Goal: Navigation & Orientation: Find specific page/section

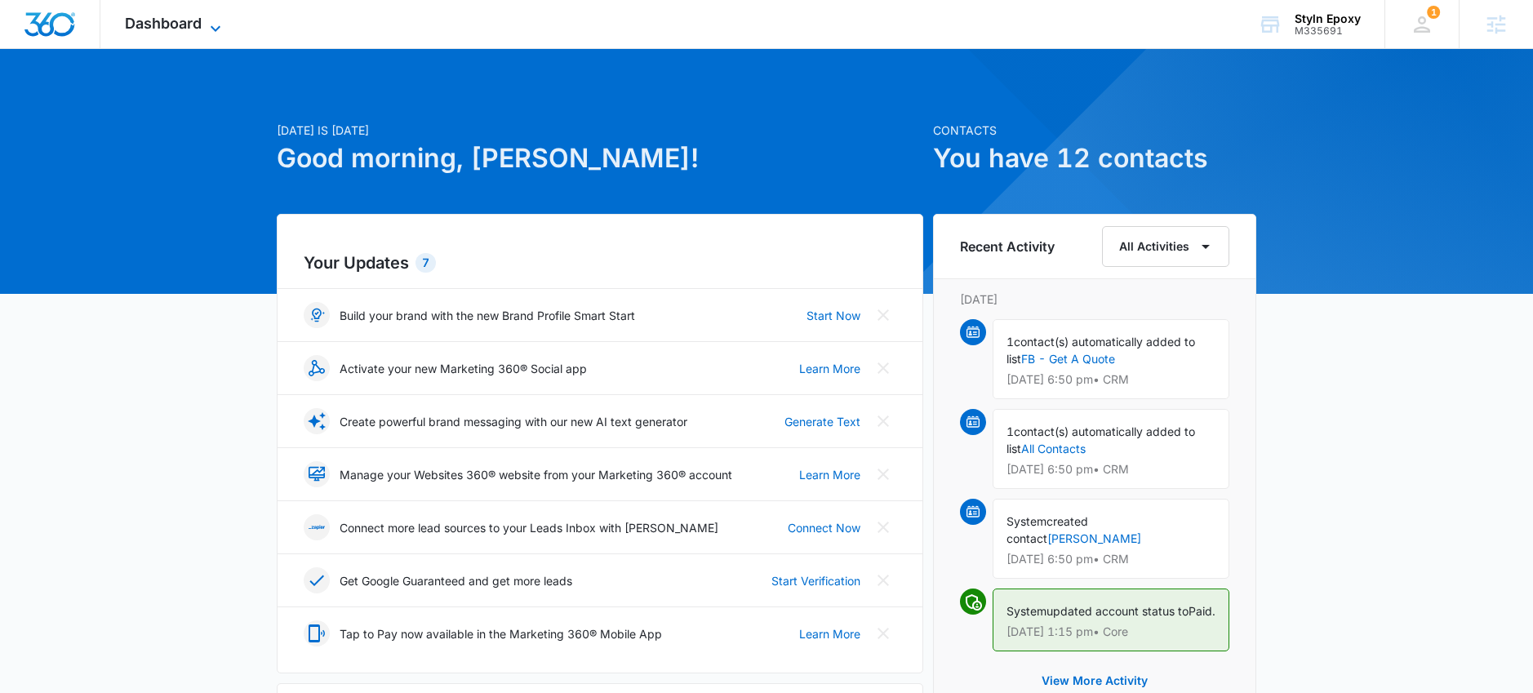
click at [191, 29] on span "Dashboard" at bounding box center [163, 23] width 77 height 17
click at [192, 36] on div "Dashboard Apps Reputation Websites Forms CRM Email Social Shop Payments POS Con…" at bounding box center [174, 24] width 149 height 48
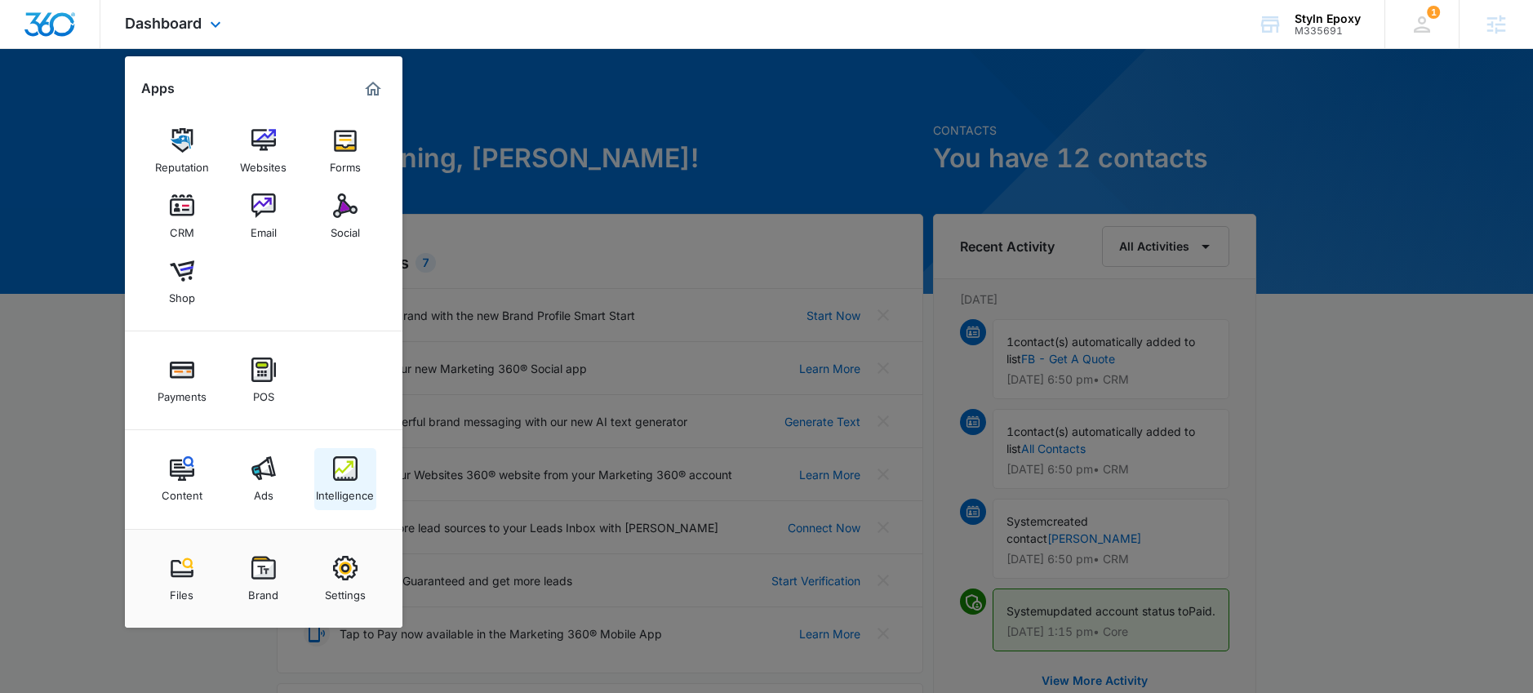
click at [352, 467] on img at bounding box center [345, 468] width 24 height 24
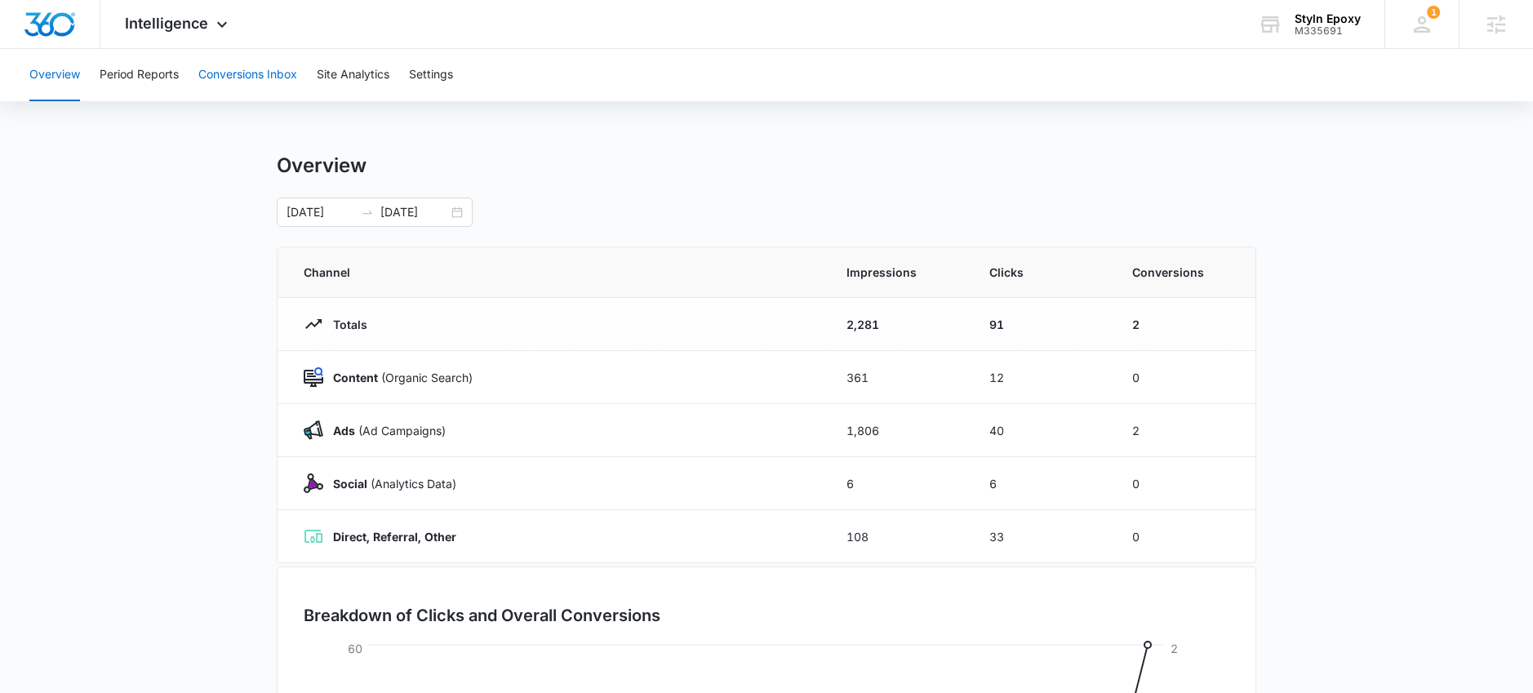
click at [233, 83] on button "Conversions Inbox" at bounding box center [247, 75] width 99 height 52
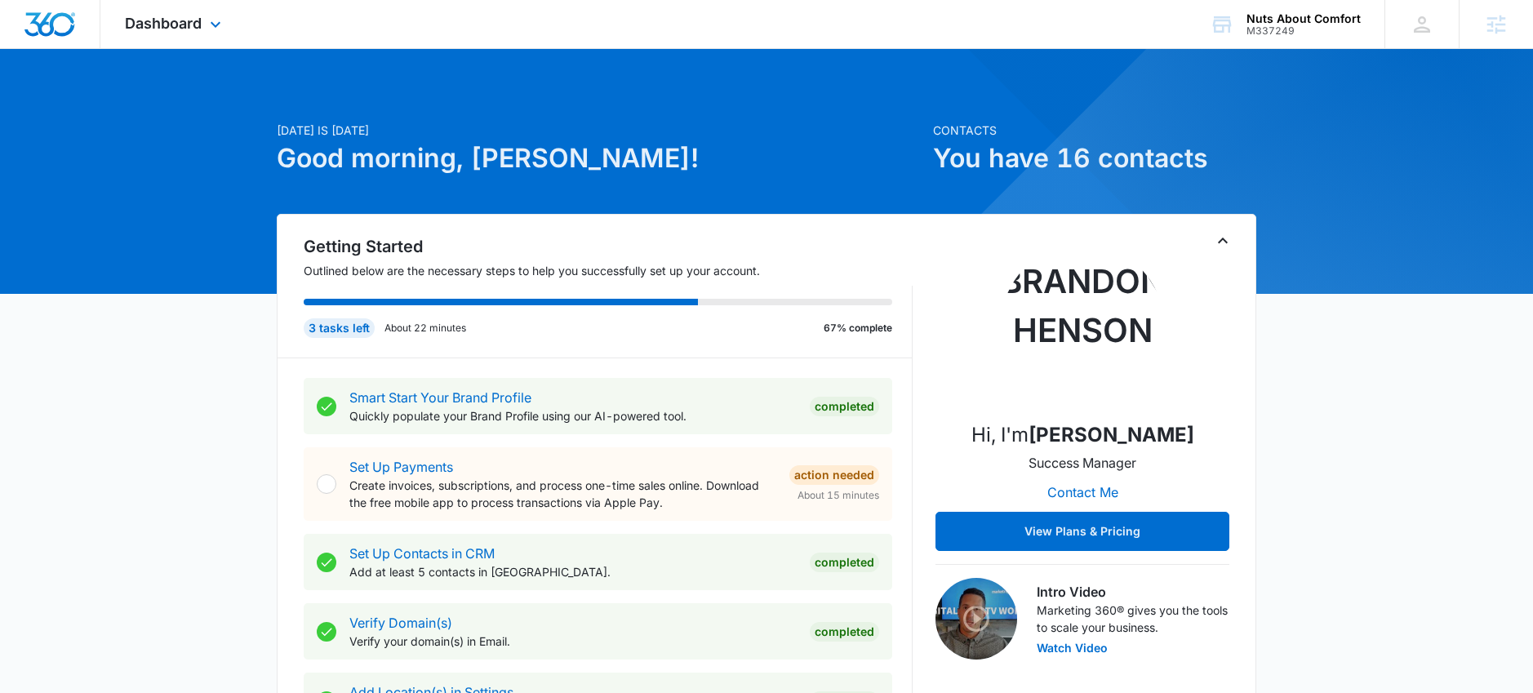
click at [167, 33] on div "Dashboard Apps Reputation Websites Forms CRM Email Social Payments POS Content …" at bounding box center [174, 24] width 149 height 48
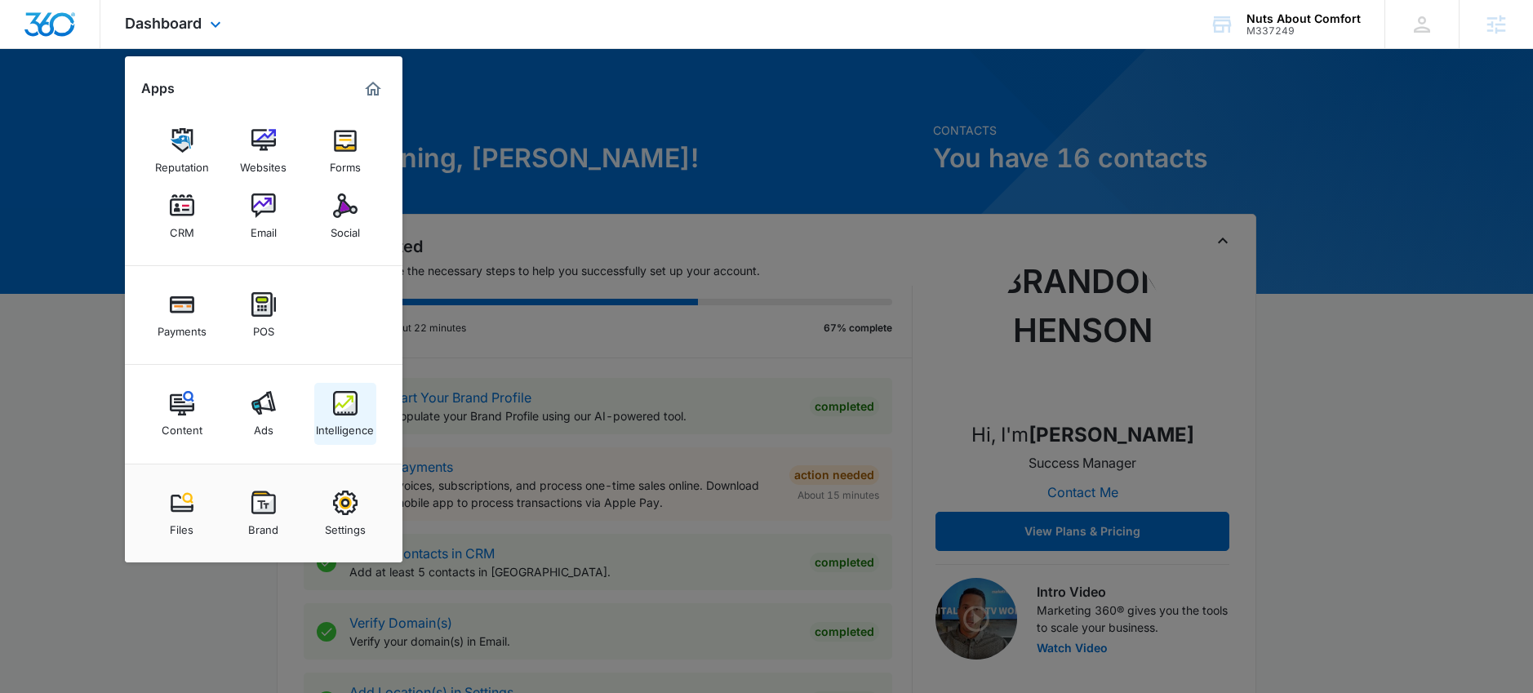
click at [351, 441] on link "Intelligence" at bounding box center [345, 414] width 62 height 62
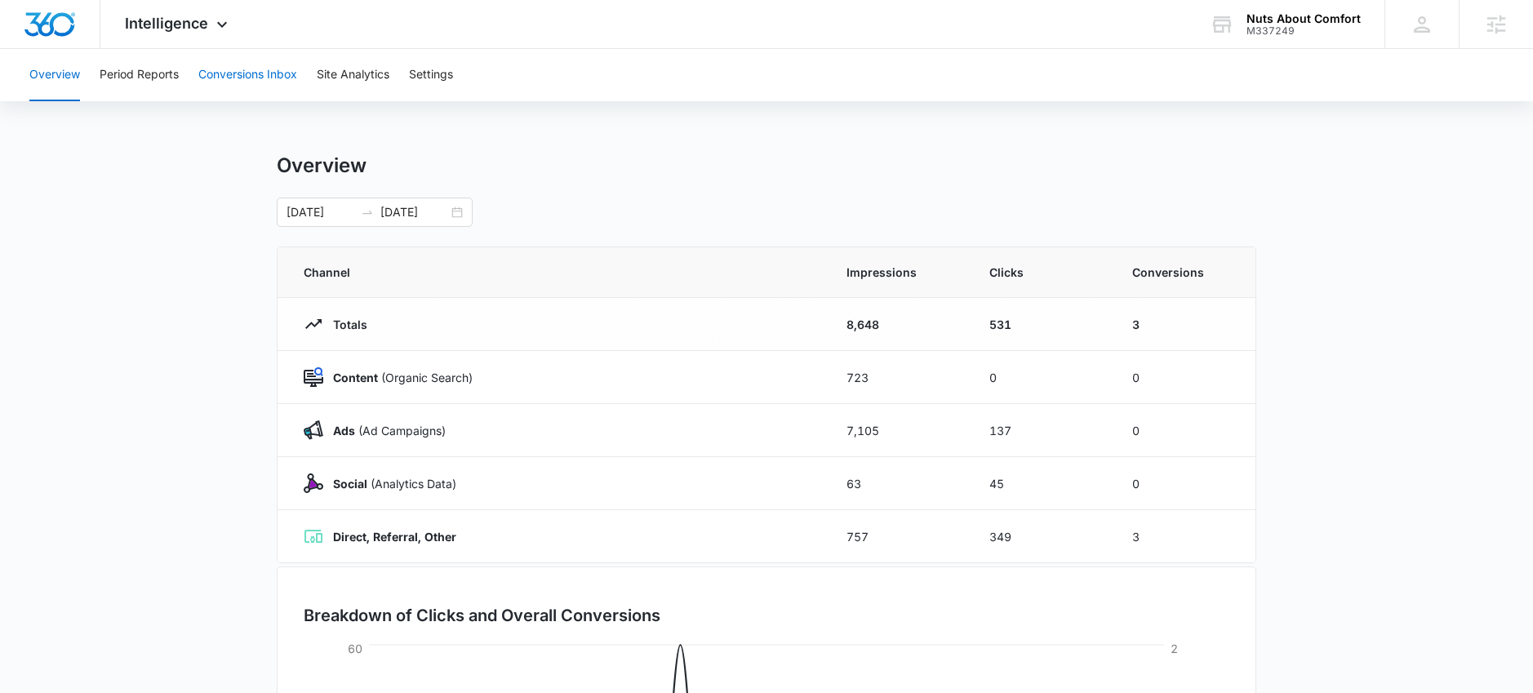
click at [263, 79] on button "Conversions Inbox" at bounding box center [247, 75] width 99 height 52
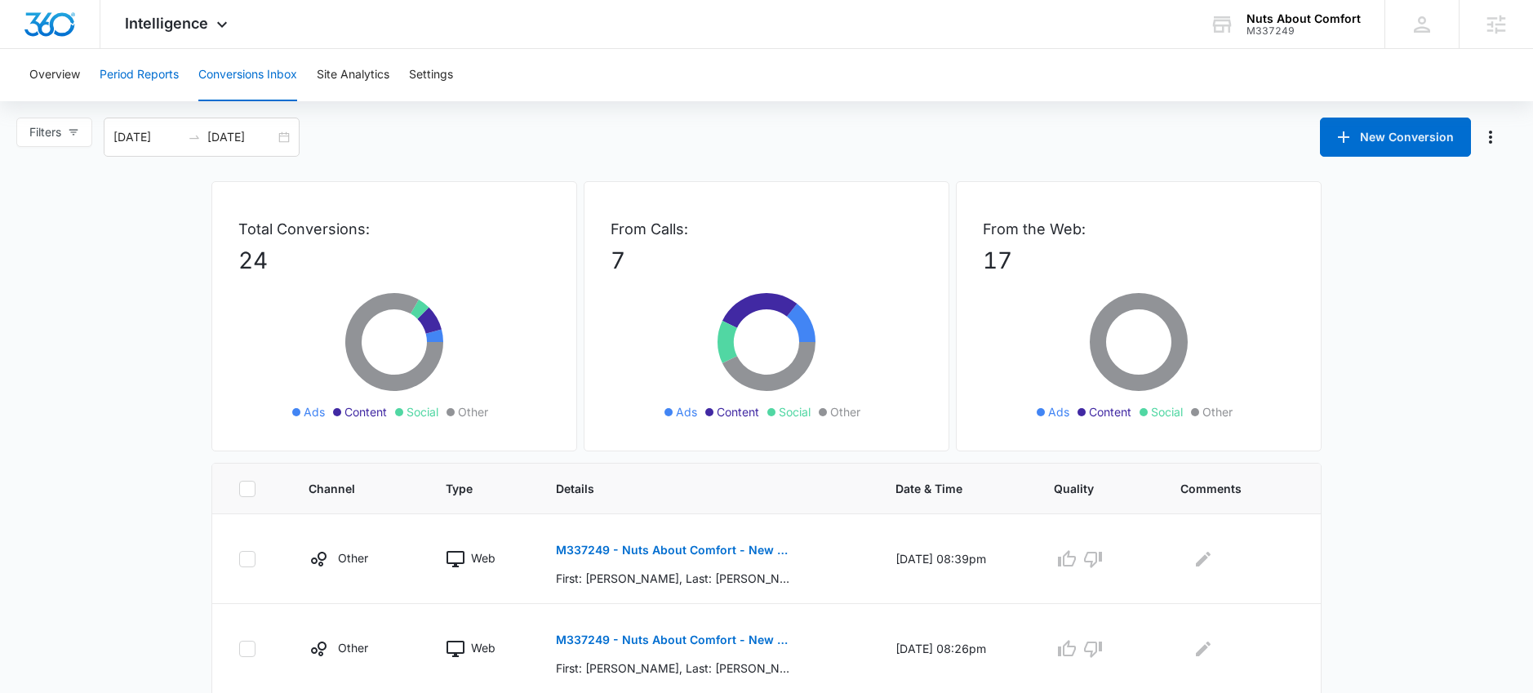
click at [136, 78] on button "Period Reports" at bounding box center [139, 75] width 79 height 52
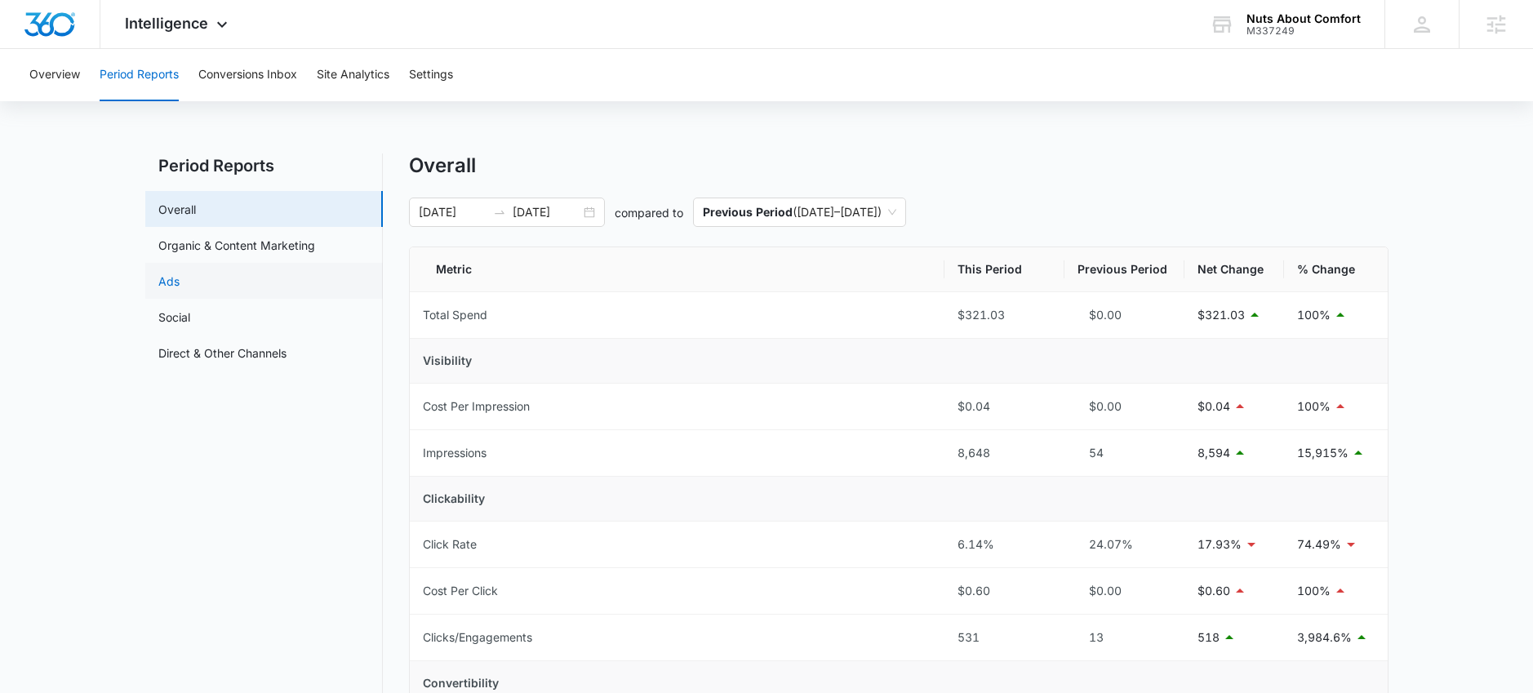
click at [180, 279] on link "Ads" at bounding box center [168, 281] width 21 height 17
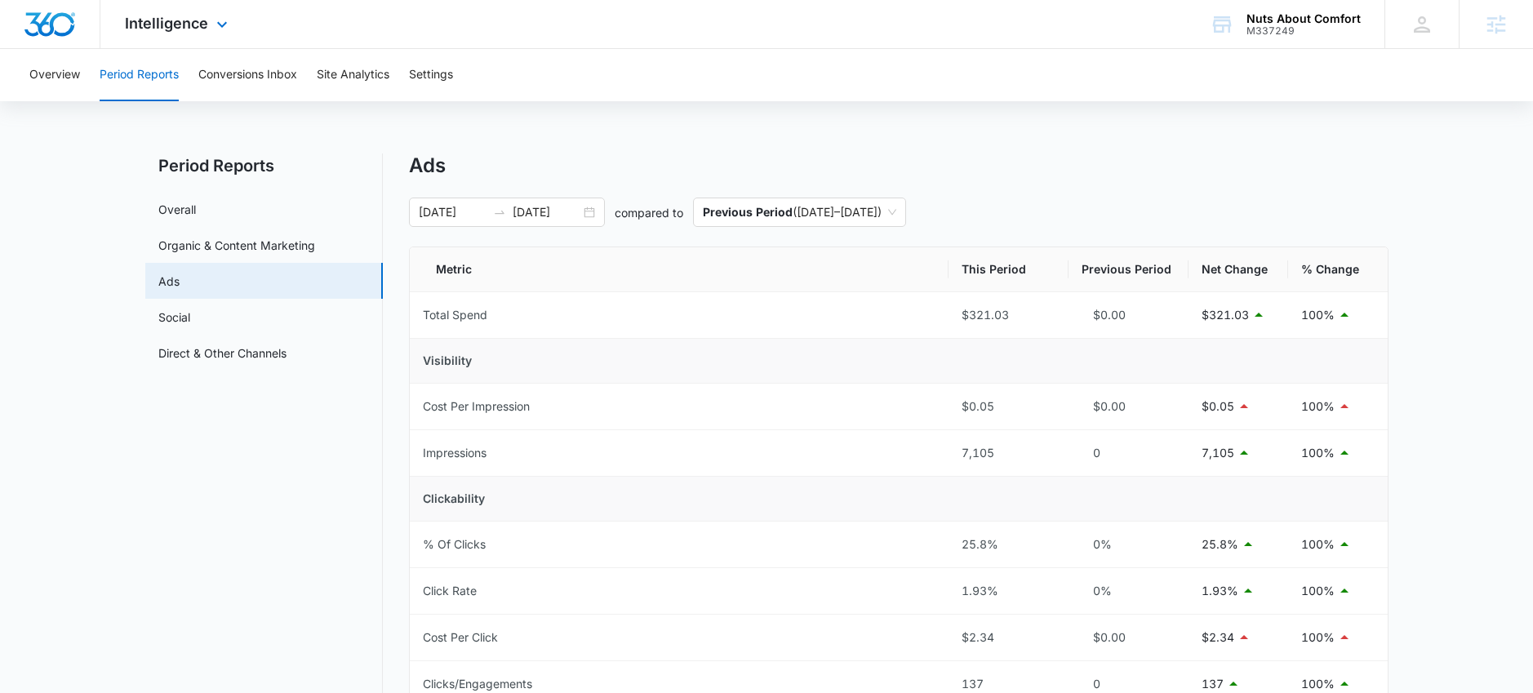
click at [158, 12] on div "Intelligence Apps Reputation Websites Forms CRM Email Social Payments POS Conte…" at bounding box center [178, 24] width 156 height 48
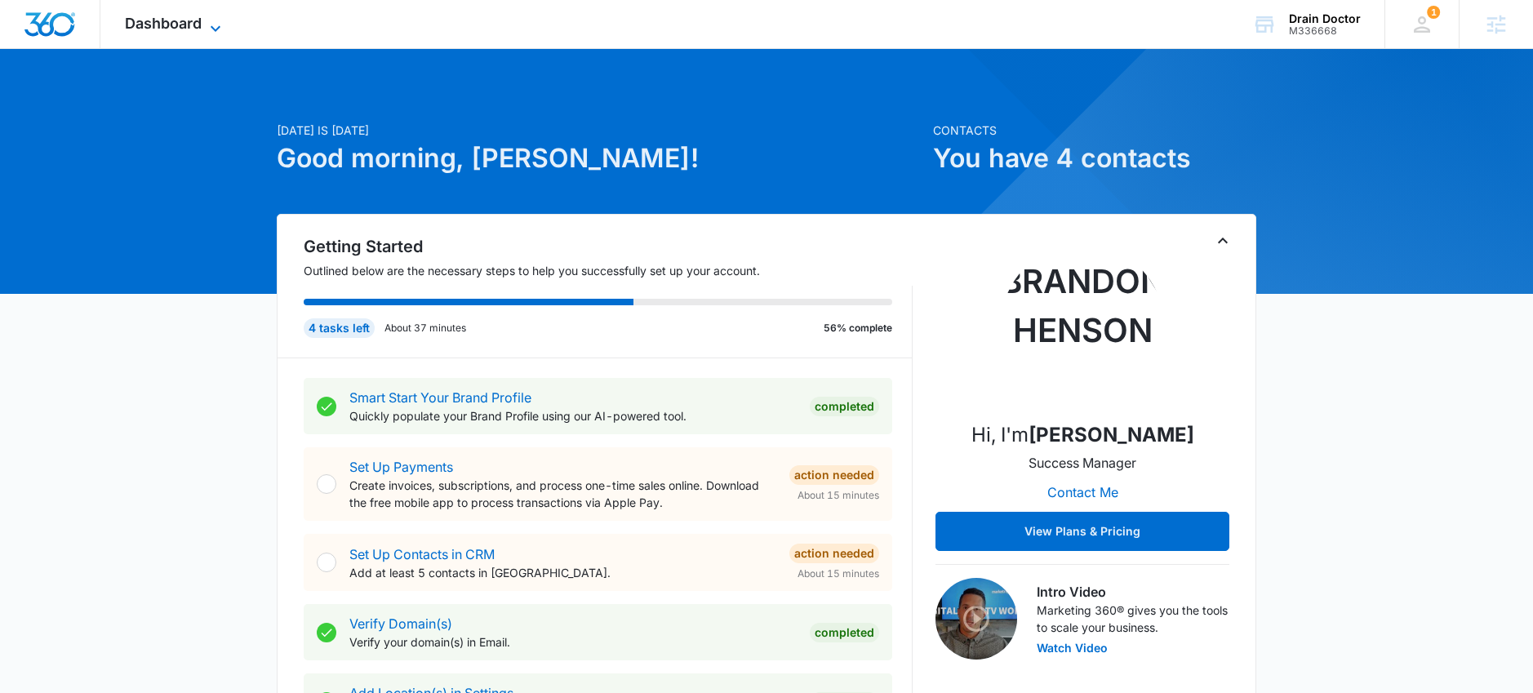
click at [172, 16] on span "Dashboard" at bounding box center [163, 23] width 77 height 17
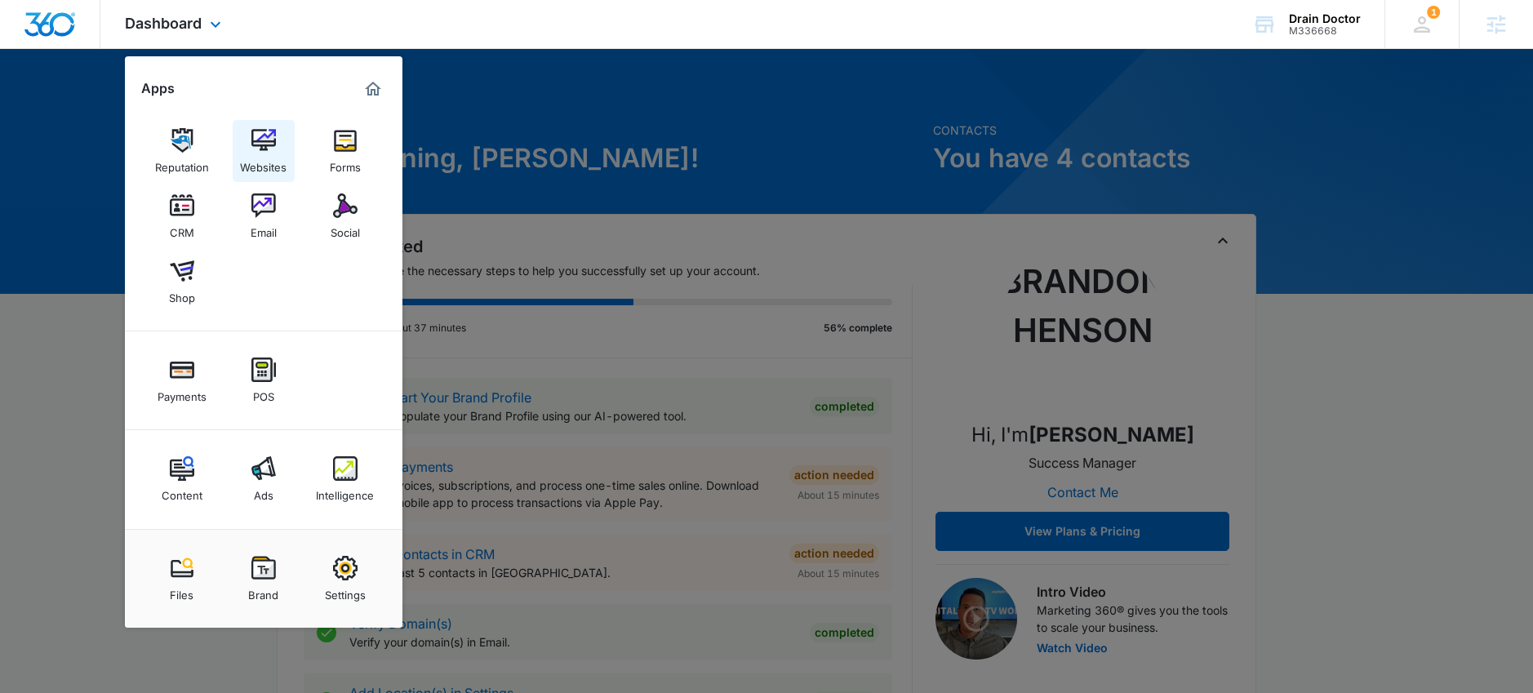
click at [271, 153] on div "Websites" at bounding box center [263, 163] width 47 height 21
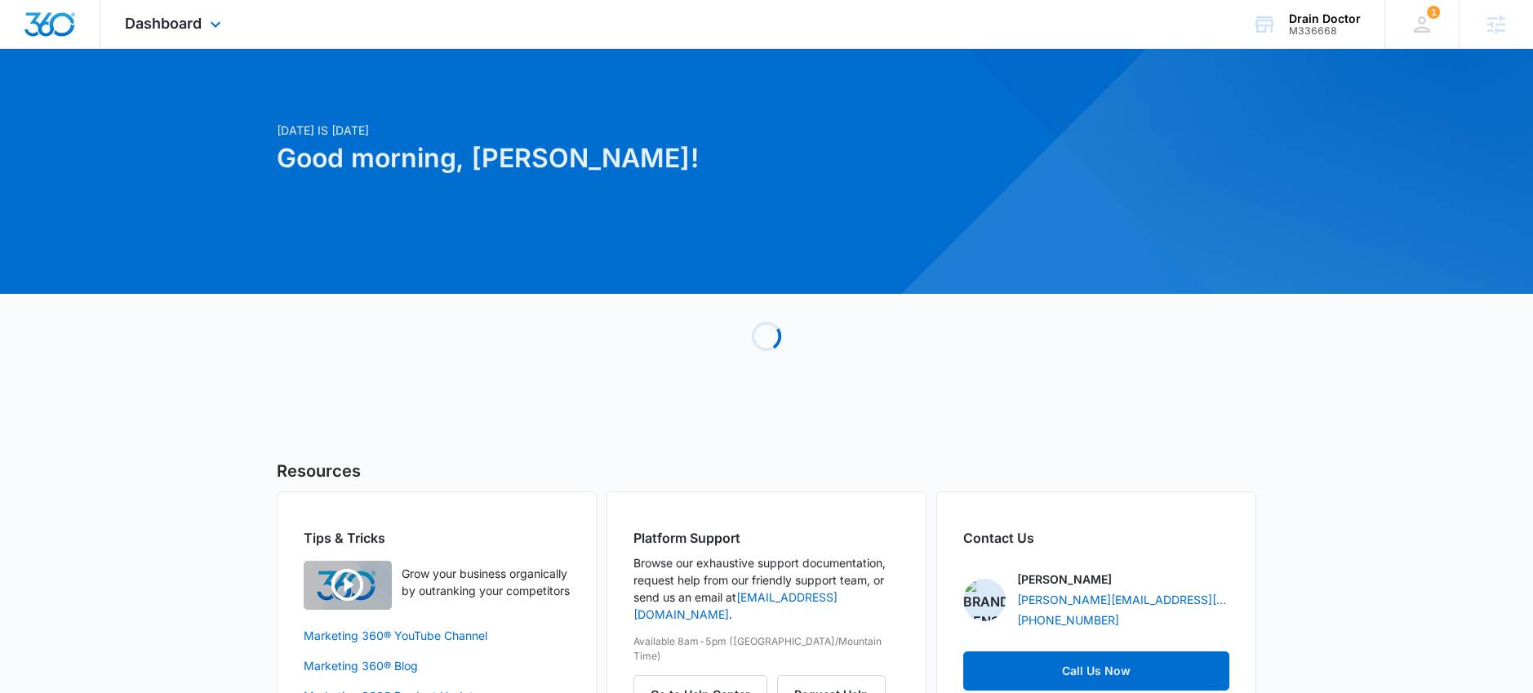
click at [190, 40] on div "Dashboard Apps Reputation Websites Forms CRM Email Social Shop Payments POS Con…" at bounding box center [174, 24] width 149 height 48
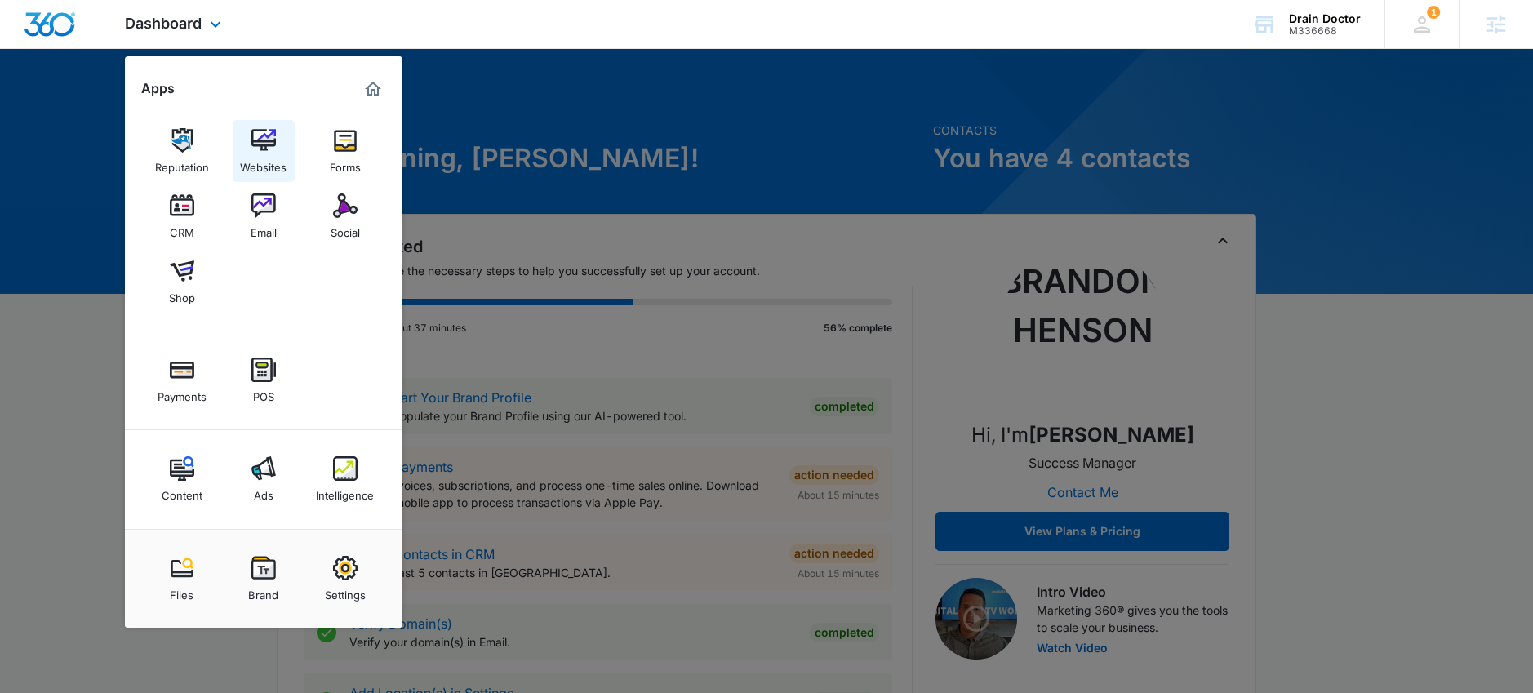
click at [246, 131] on link "Websites" at bounding box center [264, 151] width 62 height 62
